Goal: Task Accomplishment & Management: Manage account settings

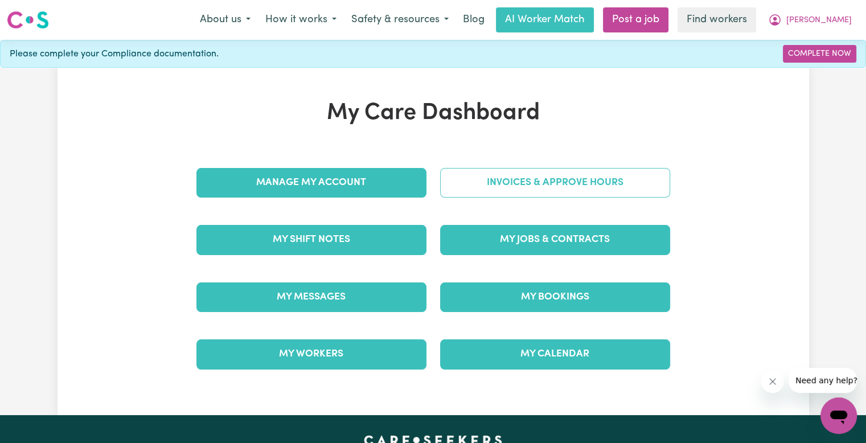
click at [483, 181] on link "Invoices & Approve Hours" at bounding box center [555, 183] width 230 height 30
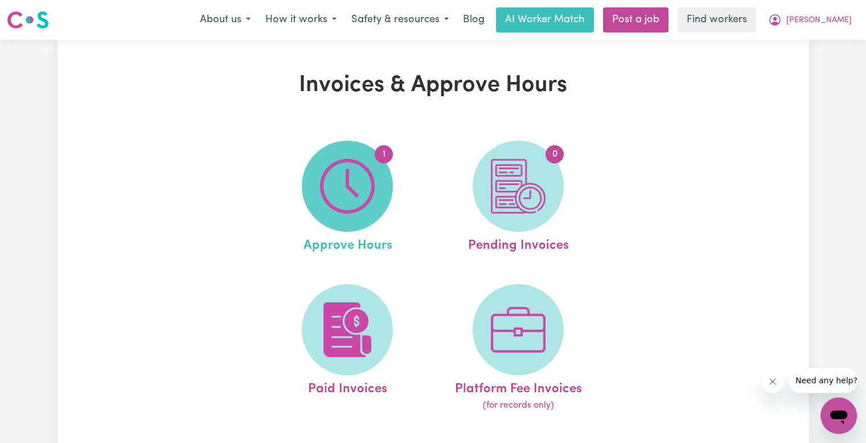
click at [359, 182] on img at bounding box center [347, 186] width 55 height 55
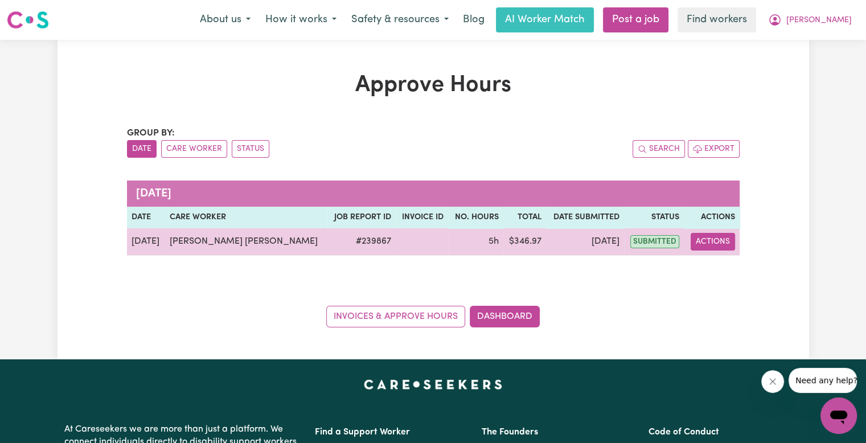
click at [711, 243] on button "Actions" at bounding box center [713, 242] width 44 height 18
click at [715, 276] on link "View Job Report" at bounding box center [746, 267] width 97 height 23
select select "pm"
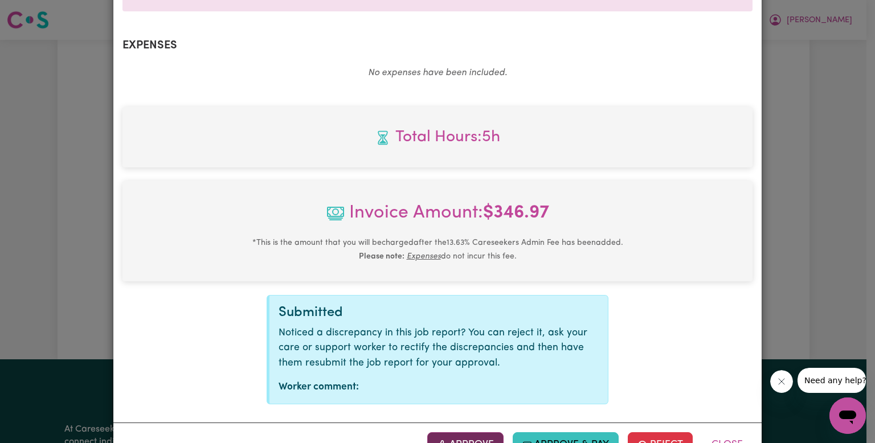
scroll to position [450, 0]
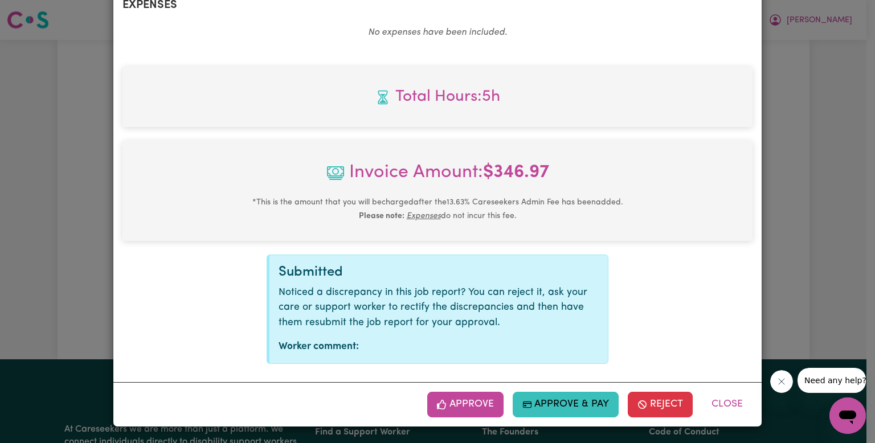
drag, startPoint x: 471, startPoint y: 397, endPoint x: 640, endPoint y: 370, distance: 171.4
click at [471, 397] on button "Approve" at bounding box center [465, 404] width 76 height 25
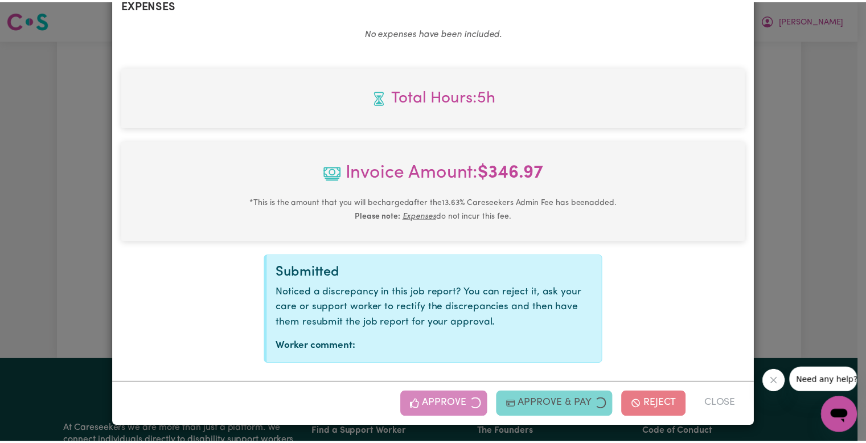
scroll to position [266, 0]
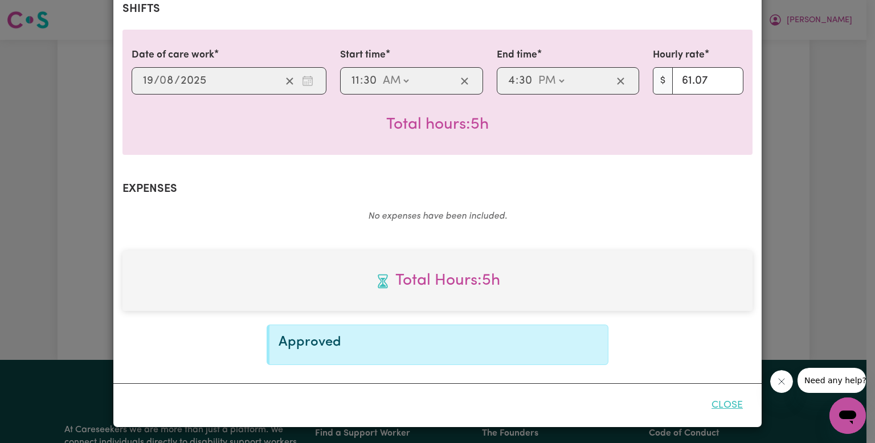
drag, startPoint x: 734, startPoint y: 402, endPoint x: 722, endPoint y: 391, distance: 15.8
click at [734, 402] on button "Close" at bounding box center [727, 405] width 51 height 25
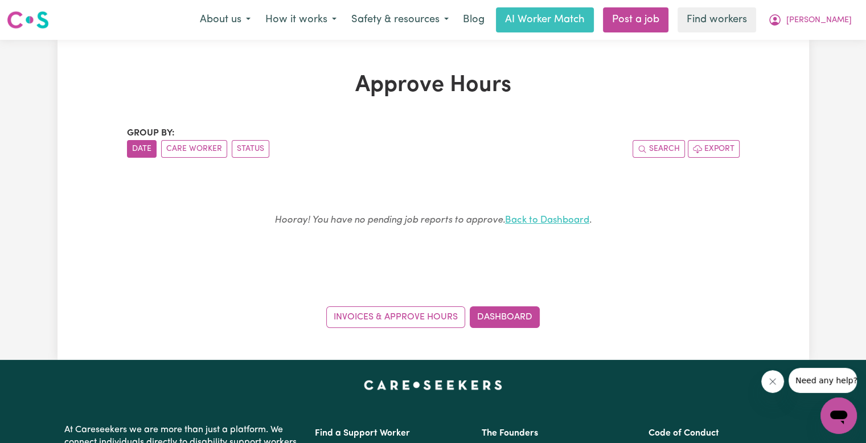
click at [547, 217] on link "Back to Dashboard" at bounding box center [547, 220] width 84 height 10
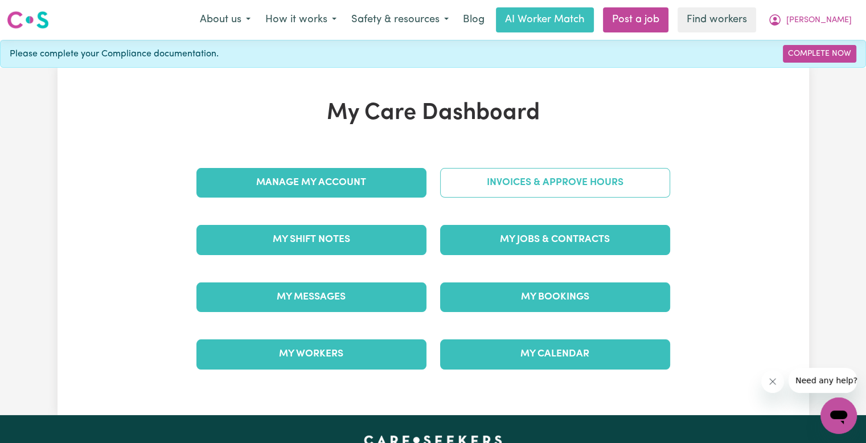
click at [533, 178] on link "Invoices & Approve Hours" at bounding box center [555, 183] width 230 height 30
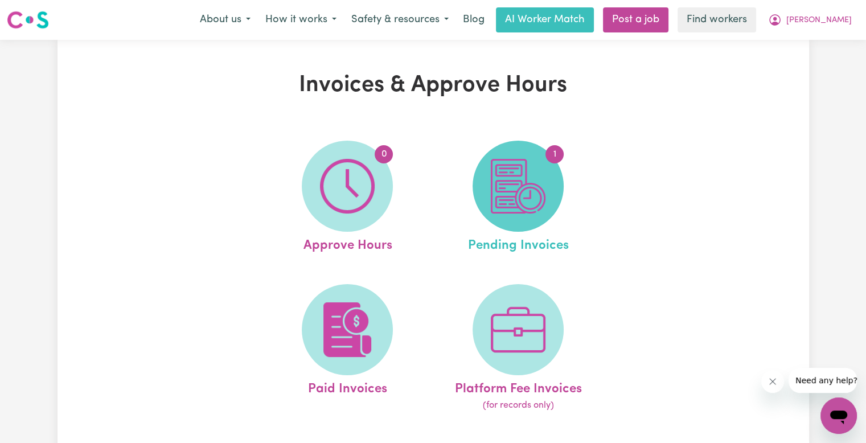
click at [519, 193] on img at bounding box center [518, 186] width 55 height 55
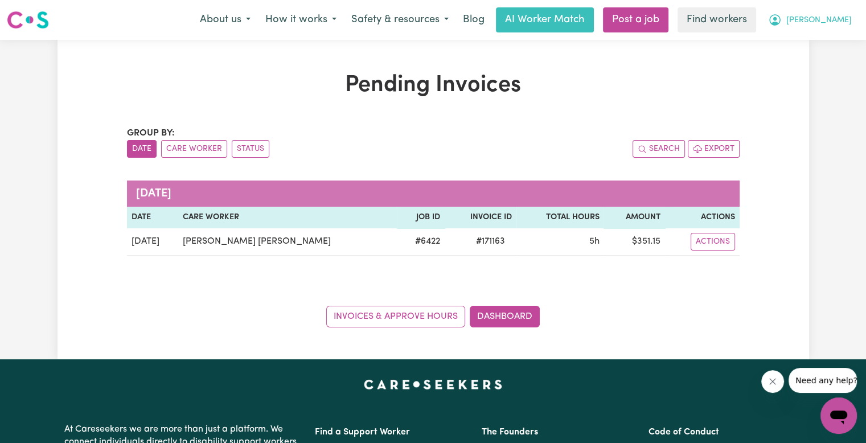
click at [840, 28] on button "[PERSON_NAME]" at bounding box center [810, 20] width 99 height 24
click at [815, 65] on link "Logout" at bounding box center [814, 66] width 90 height 22
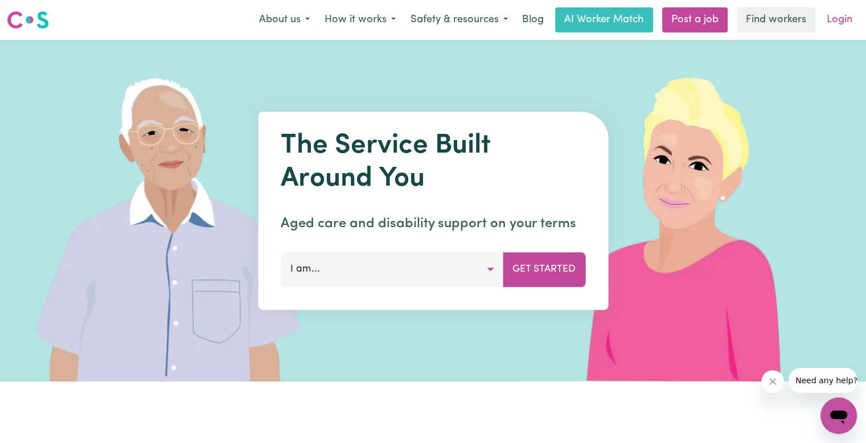
click at [848, 17] on link "Login" at bounding box center [839, 19] width 39 height 25
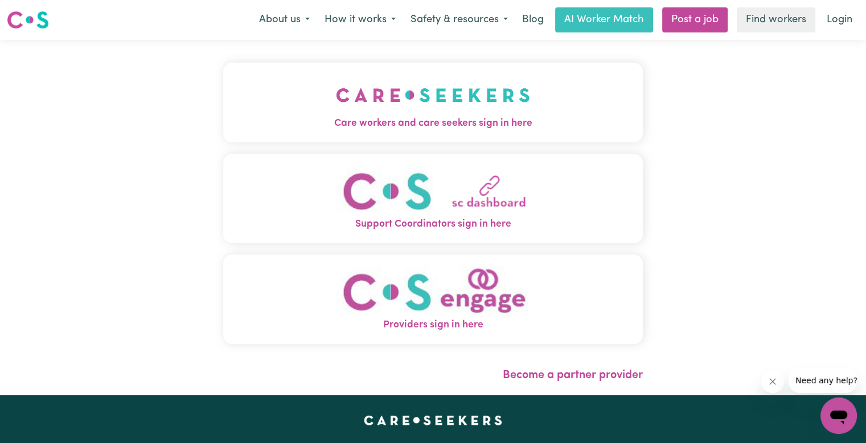
click at [336, 87] on img "Care workers and care seekers sign in here" at bounding box center [433, 95] width 194 height 42
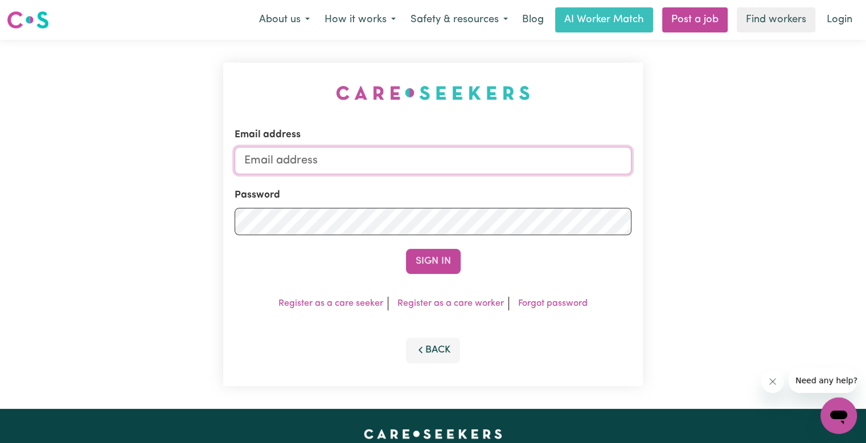
click at [329, 167] on input "Email address" at bounding box center [433, 160] width 397 height 27
type input "[EMAIL_ADDRESS][DOMAIN_NAME]"
click at [406, 249] on button "Sign In" at bounding box center [433, 261] width 55 height 25
